Goal: Navigation & Orientation: Find specific page/section

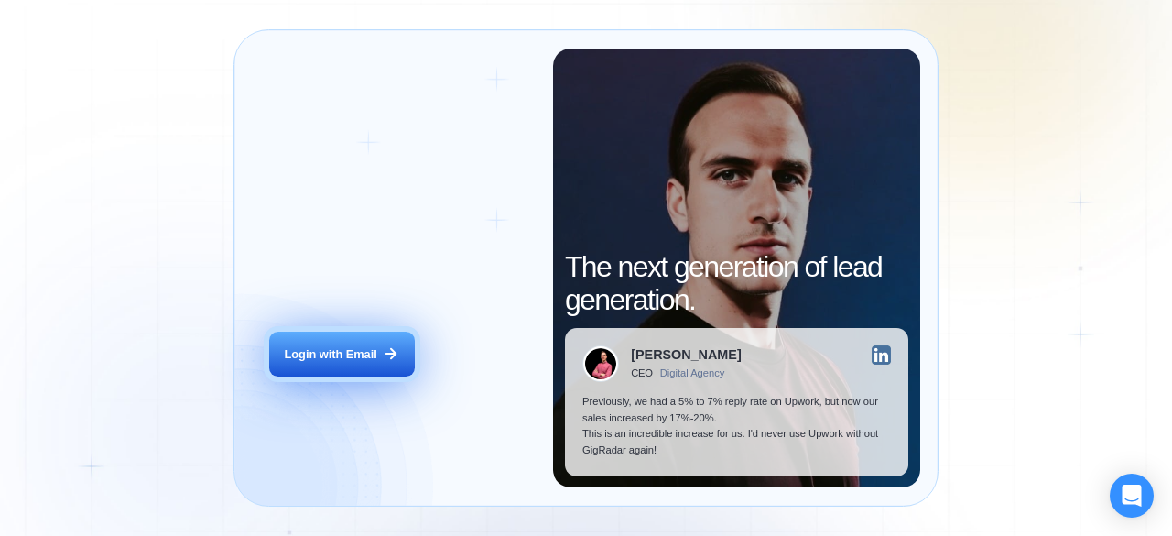
click at [339, 372] on button "Login with Email" at bounding box center [341, 355] width 145 height 46
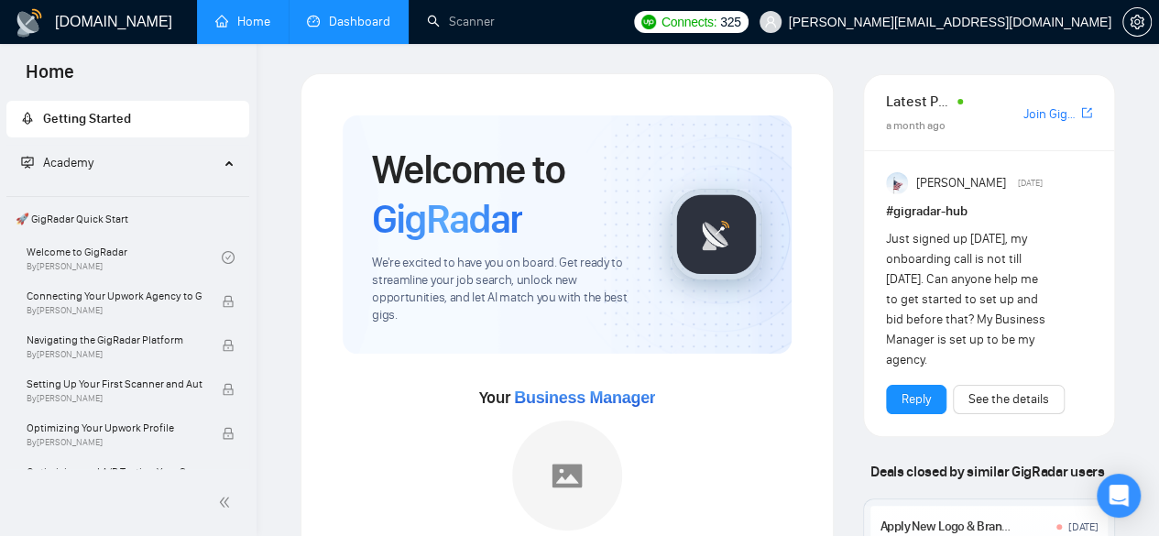
click at [349, 29] on link "Dashboard" at bounding box center [348, 22] width 83 height 16
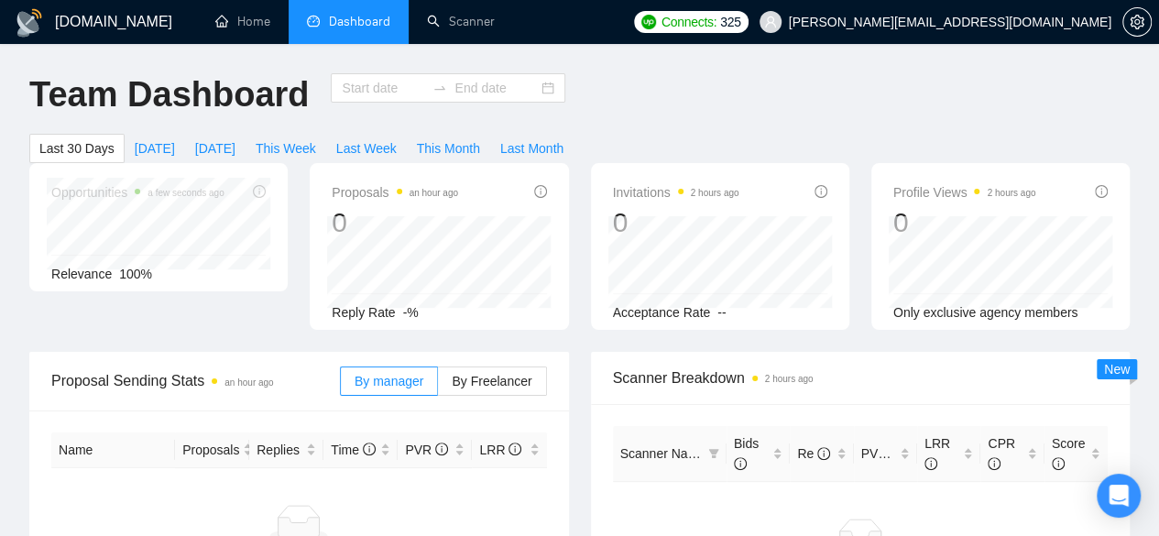
type input "[DATE]"
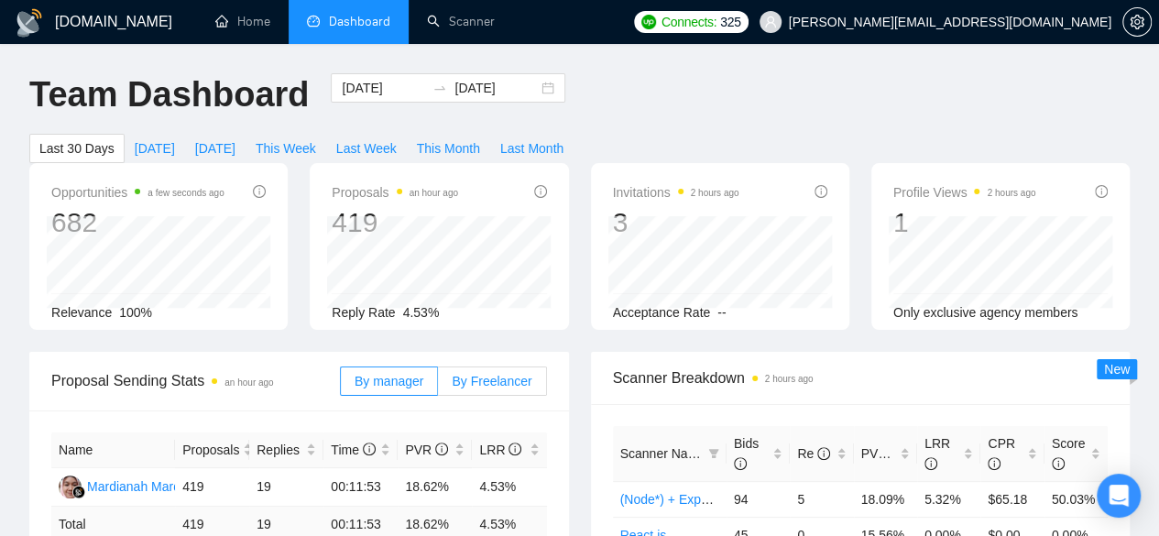
click at [478, 374] on span "By Freelancer" at bounding box center [492, 381] width 80 height 15
click at [438, 386] on input "By Freelancer" at bounding box center [438, 386] width 0 height 0
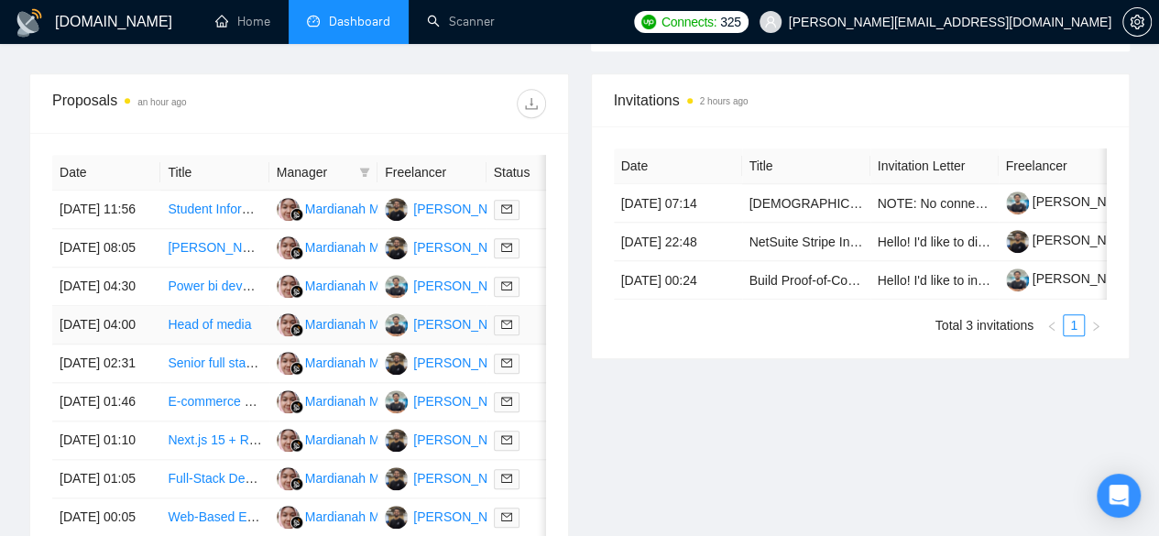
scroll to position [696, 0]
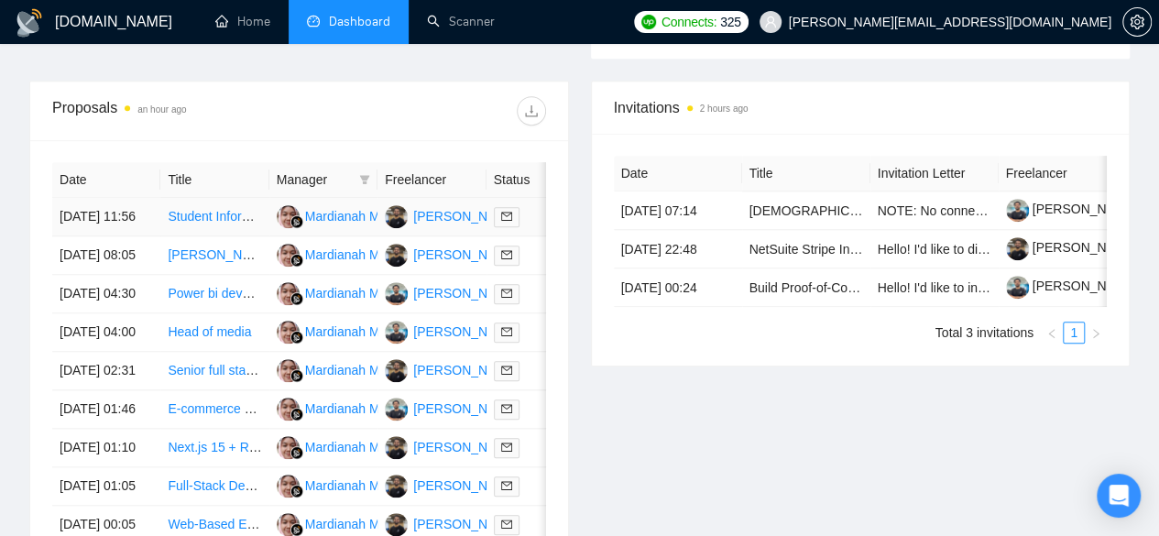
click at [222, 209] on link "Student Information System" at bounding box center [247, 216] width 158 height 15
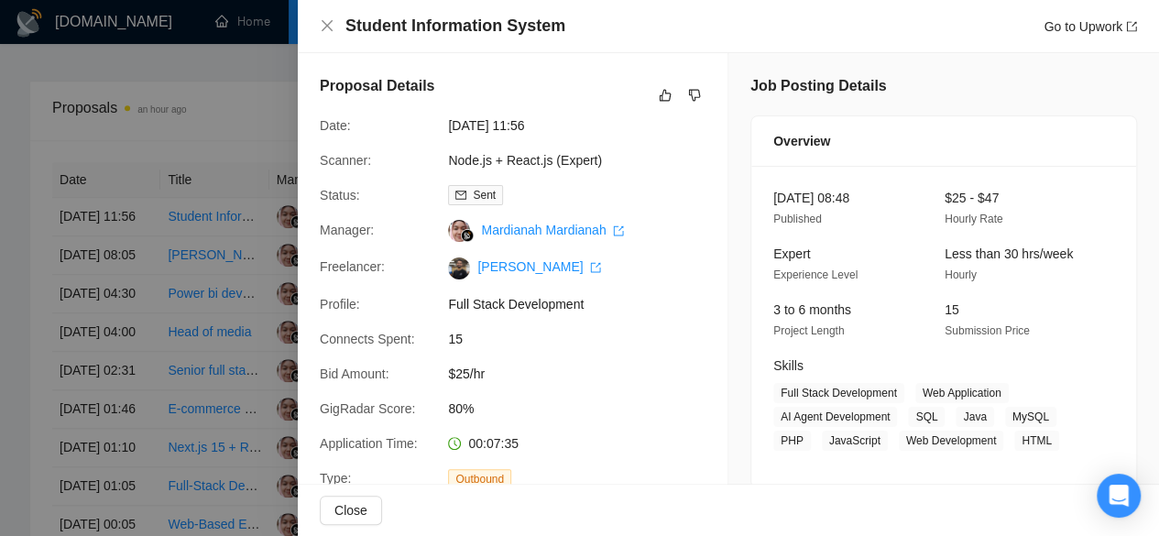
click at [231, 322] on div at bounding box center [579, 268] width 1159 height 536
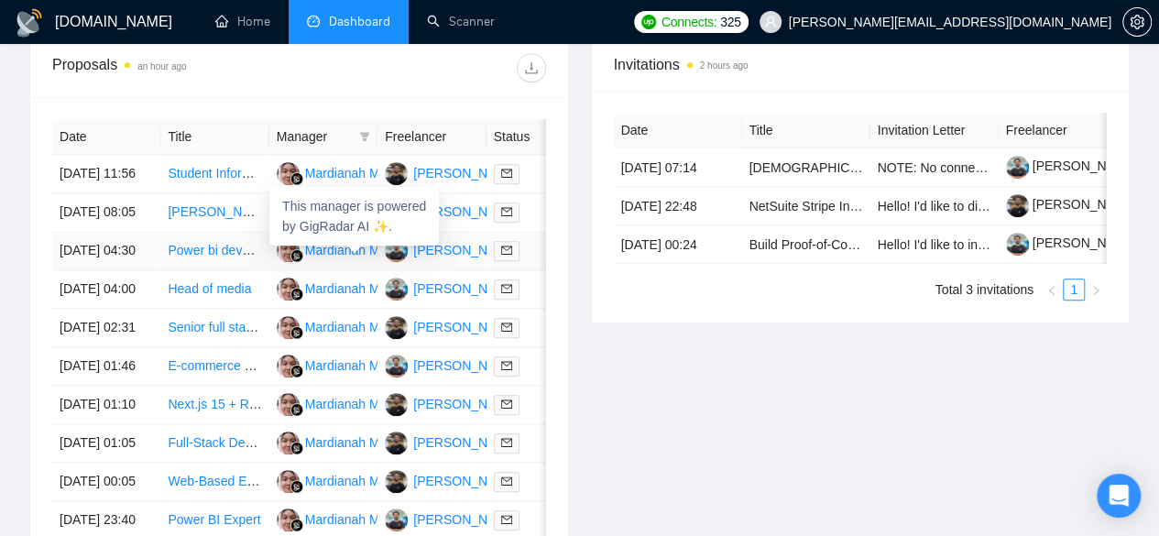
scroll to position [740, 0]
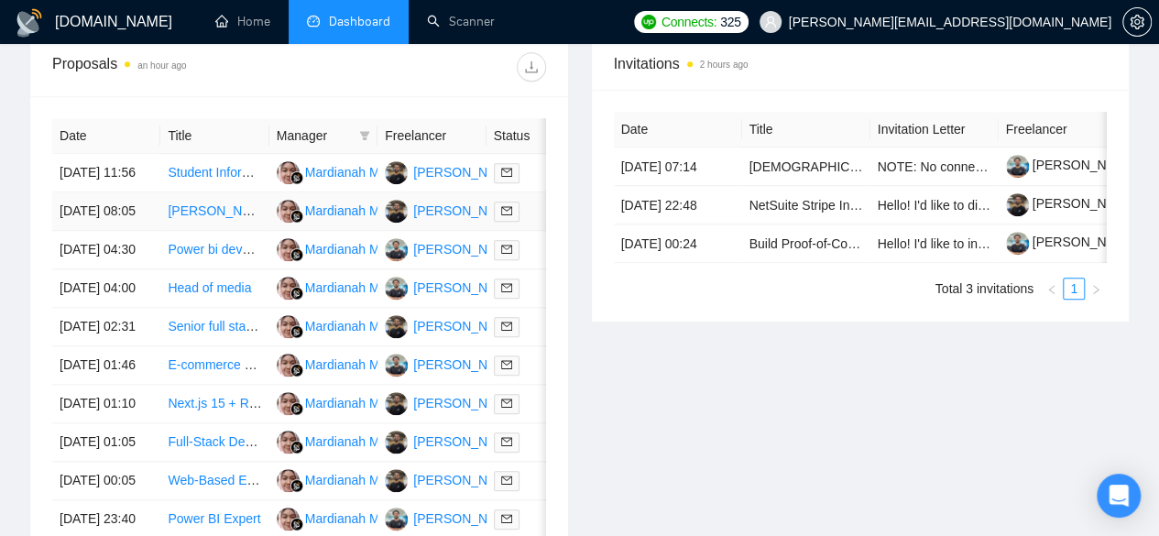
click at [209, 204] on link "[PERSON_NAME] Developer for Modern Furniture Store" at bounding box center [329, 210] width 322 height 15
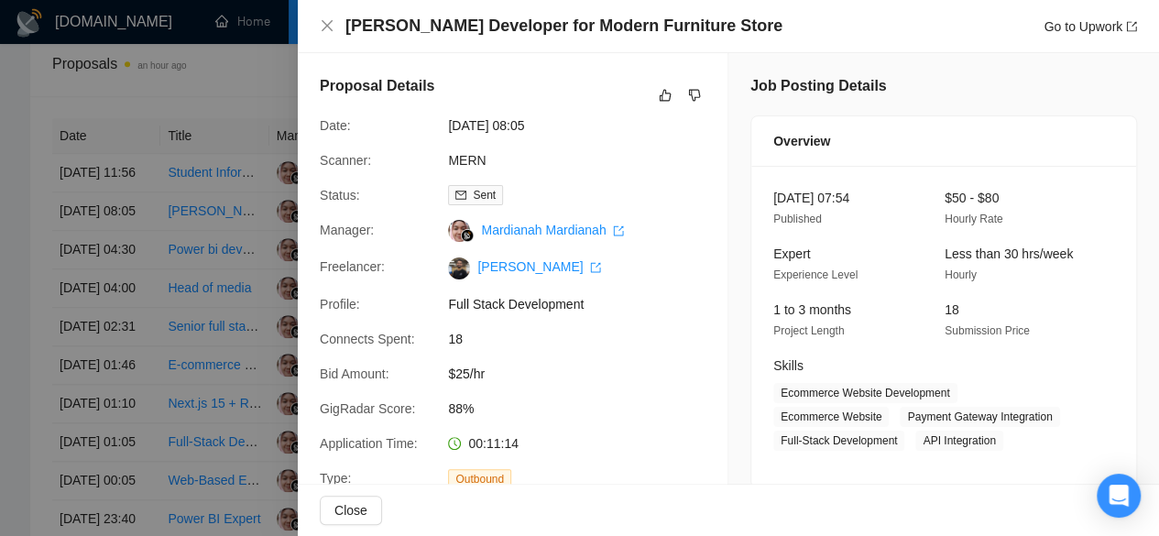
click at [224, 260] on div at bounding box center [579, 268] width 1159 height 536
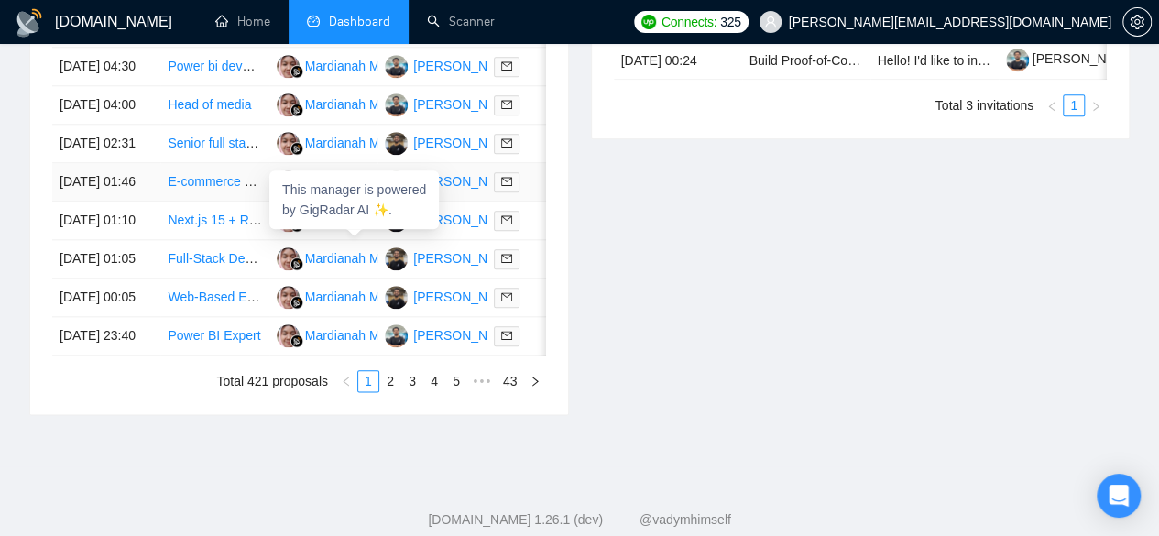
scroll to position [931, 0]
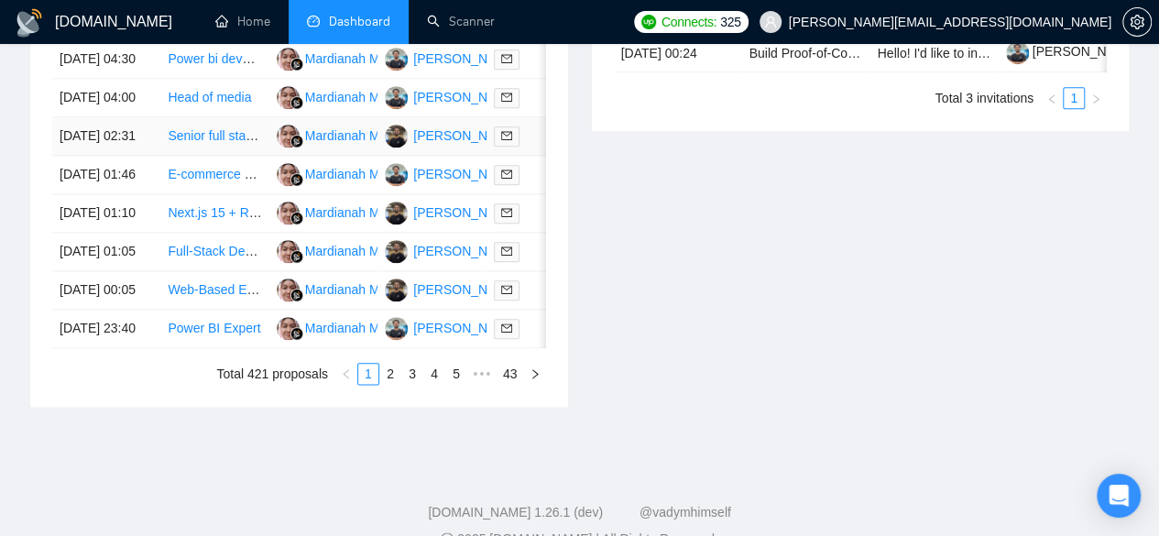
click at [222, 143] on link "Senior full stack - PWA - Ai platform" at bounding box center [269, 135] width 202 height 15
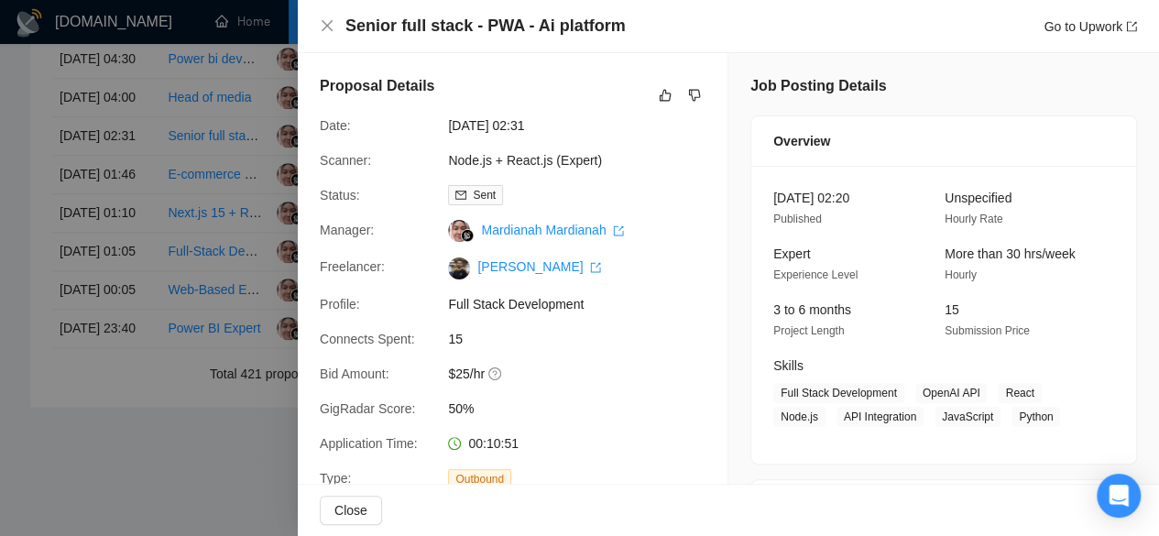
click at [253, 274] on div at bounding box center [579, 268] width 1159 height 536
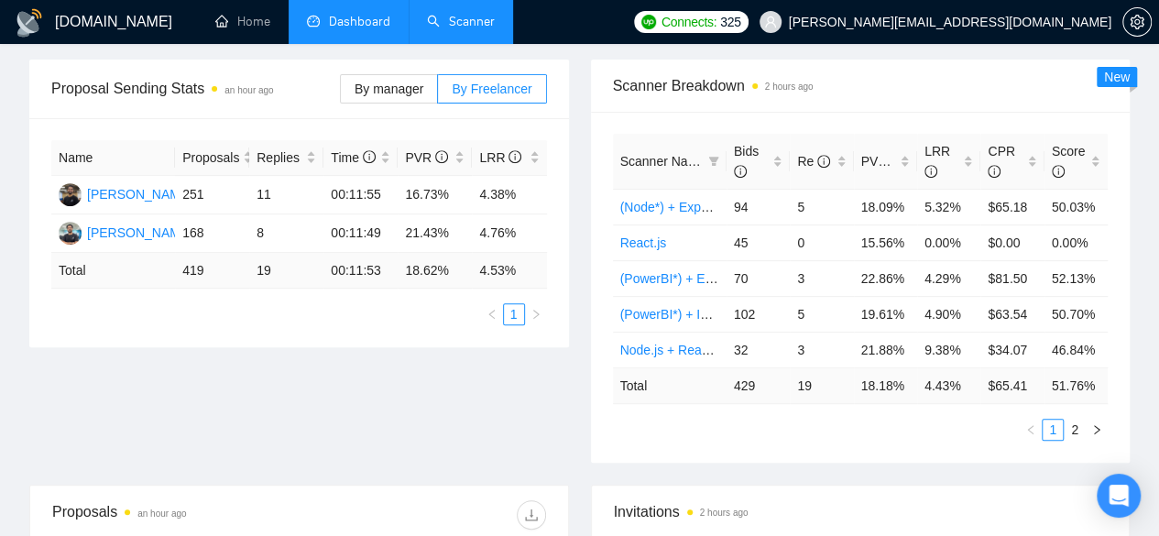
scroll to position [259, 0]
